Goal: Find specific page/section: Find specific page/section

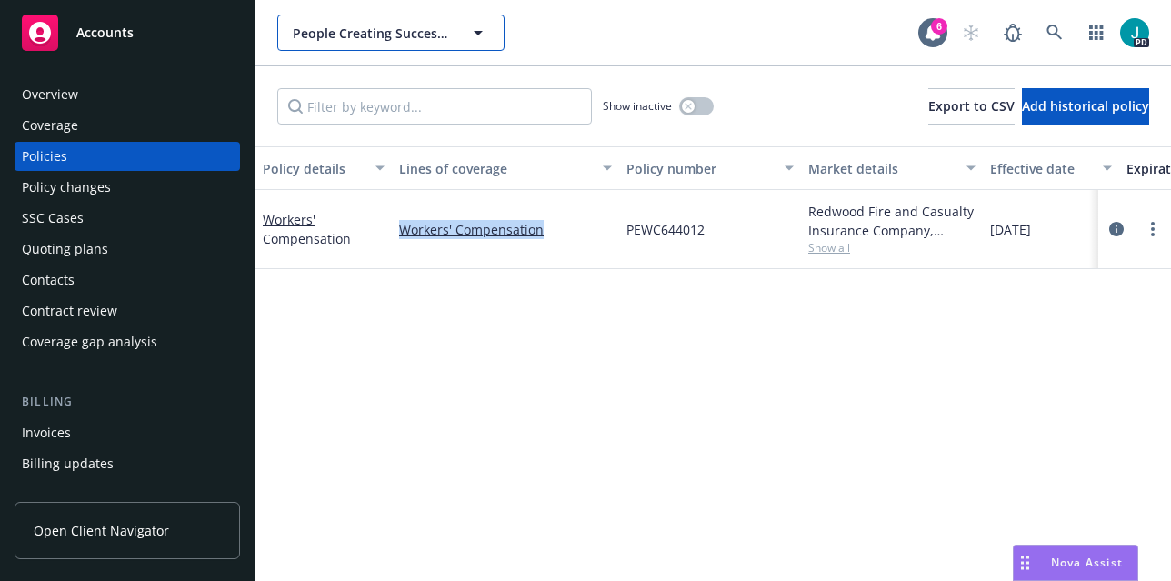
click at [333, 31] on span "People Creating Success, Inc." at bounding box center [371, 33] width 157 height 19
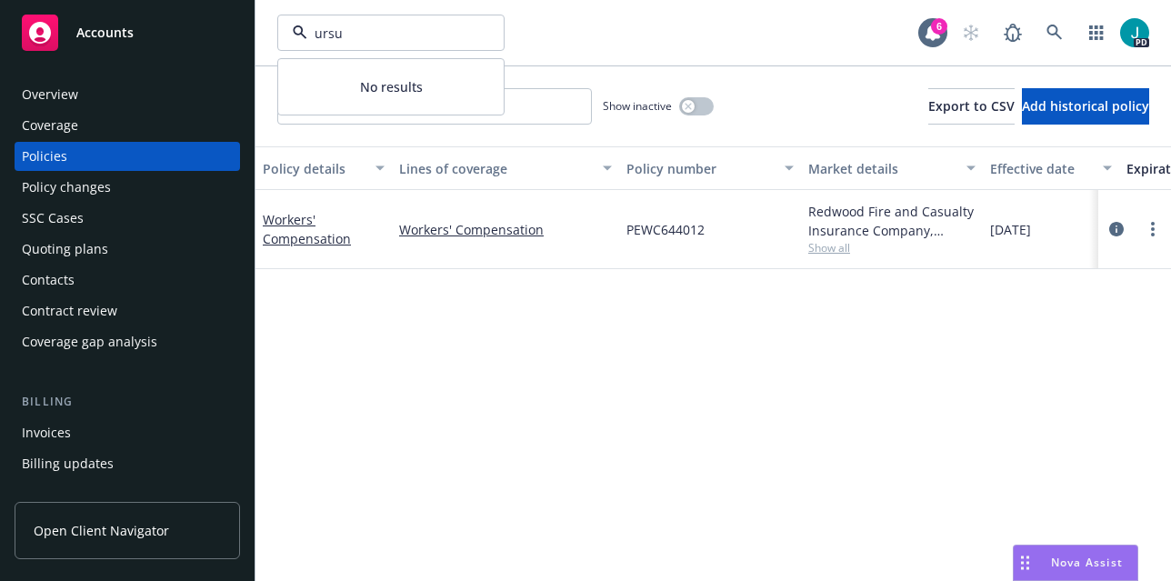
type input "ursus"
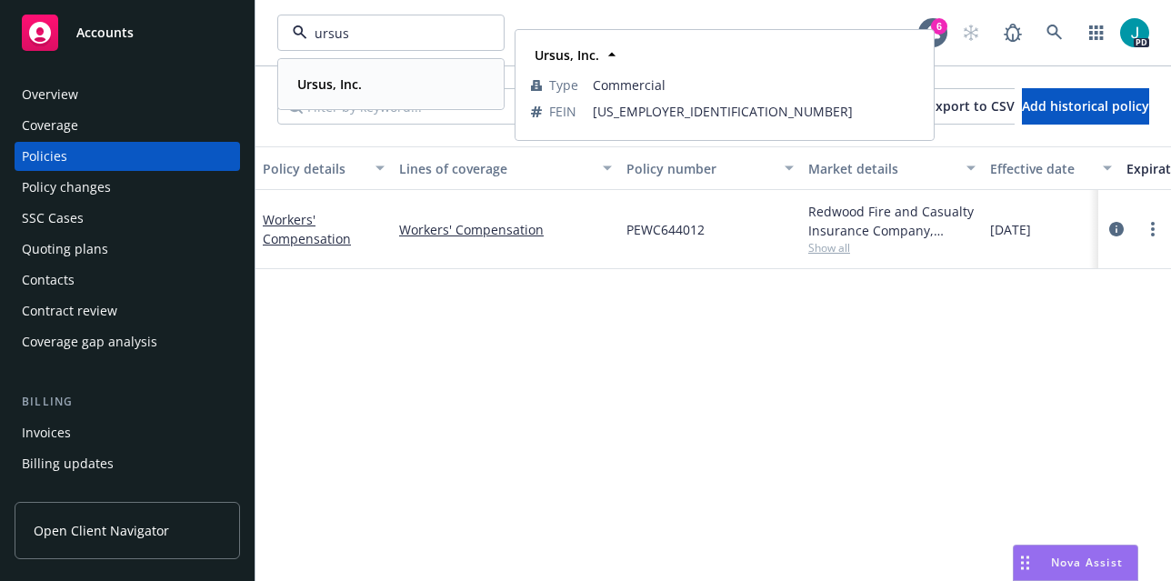
click at [319, 85] on strong "Ursus, Inc." at bounding box center [329, 83] width 65 height 17
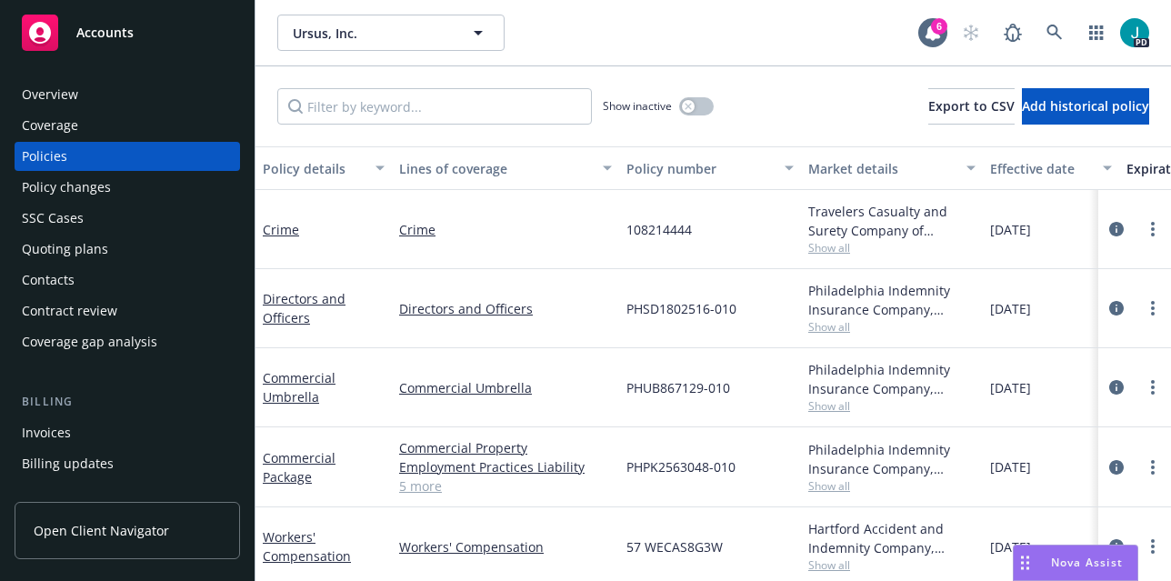
click at [77, 95] on div "Overview" at bounding box center [127, 94] width 211 height 29
